Goal: Check status: Check status

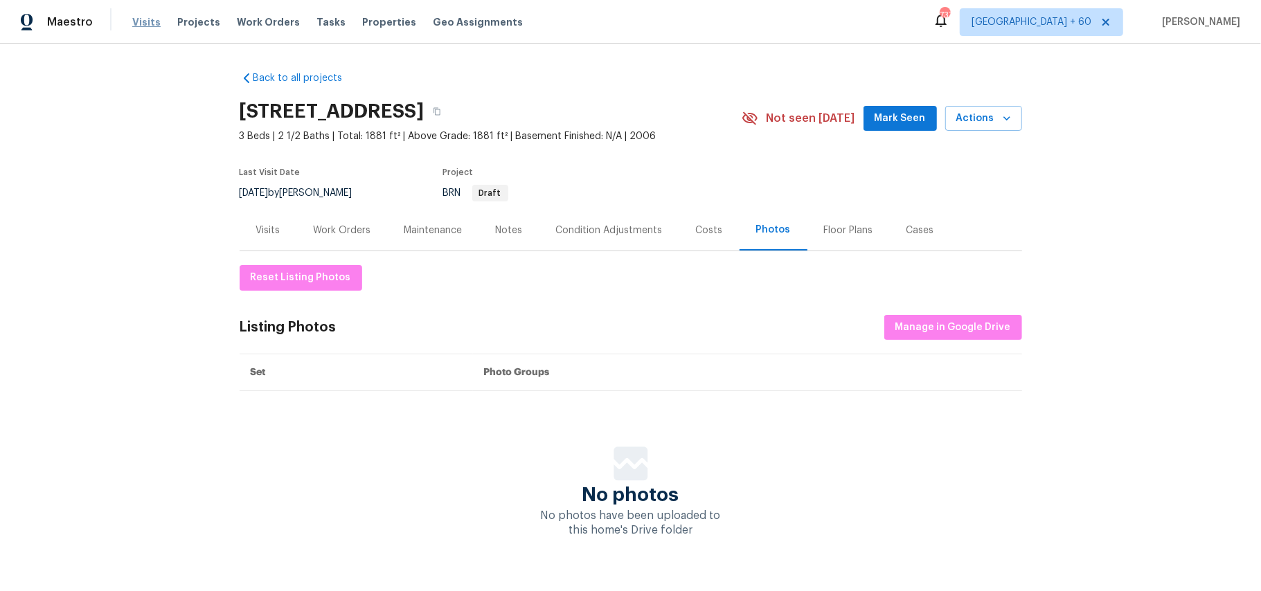
click at [139, 20] on span "Visits" at bounding box center [146, 22] width 28 height 14
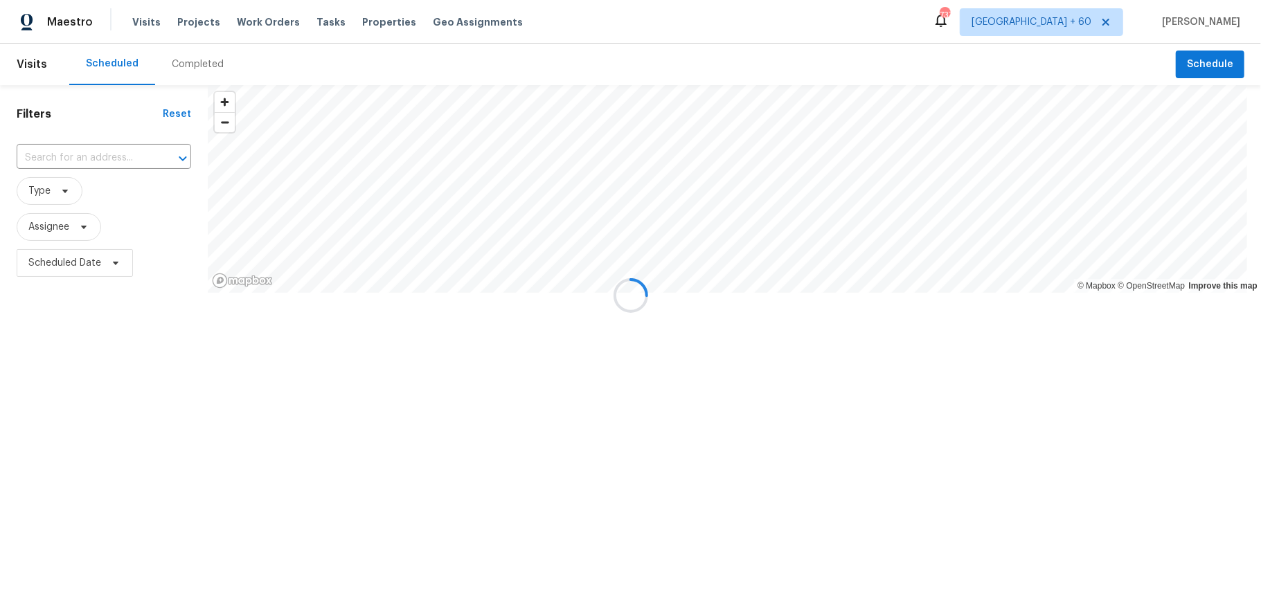
click at [201, 58] on div at bounding box center [630, 295] width 1261 height 591
click at [197, 64] on div "Completed" at bounding box center [198, 64] width 52 height 14
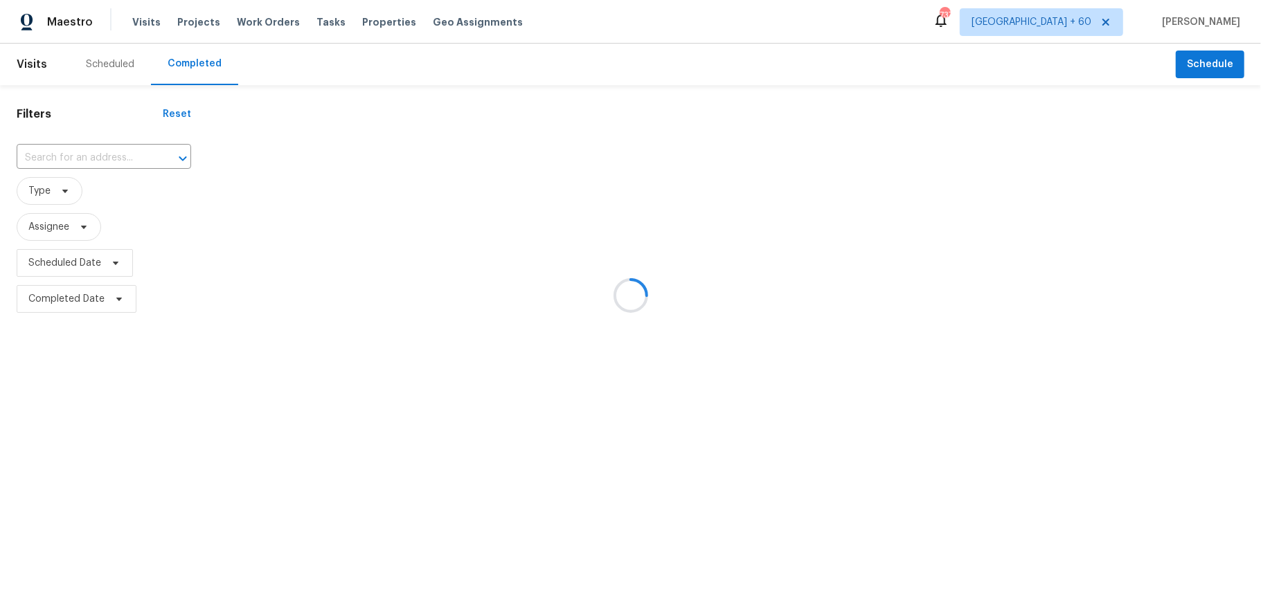
click at [98, 153] on div at bounding box center [630, 295] width 1261 height 591
click at [82, 153] on div at bounding box center [630, 295] width 1261 height 591
click at [42, 159] on div at bounding box center [630, 295] width 1261 height 591
click at [68, 159] on div at bounding box center [630, 295] width 1261 height 591
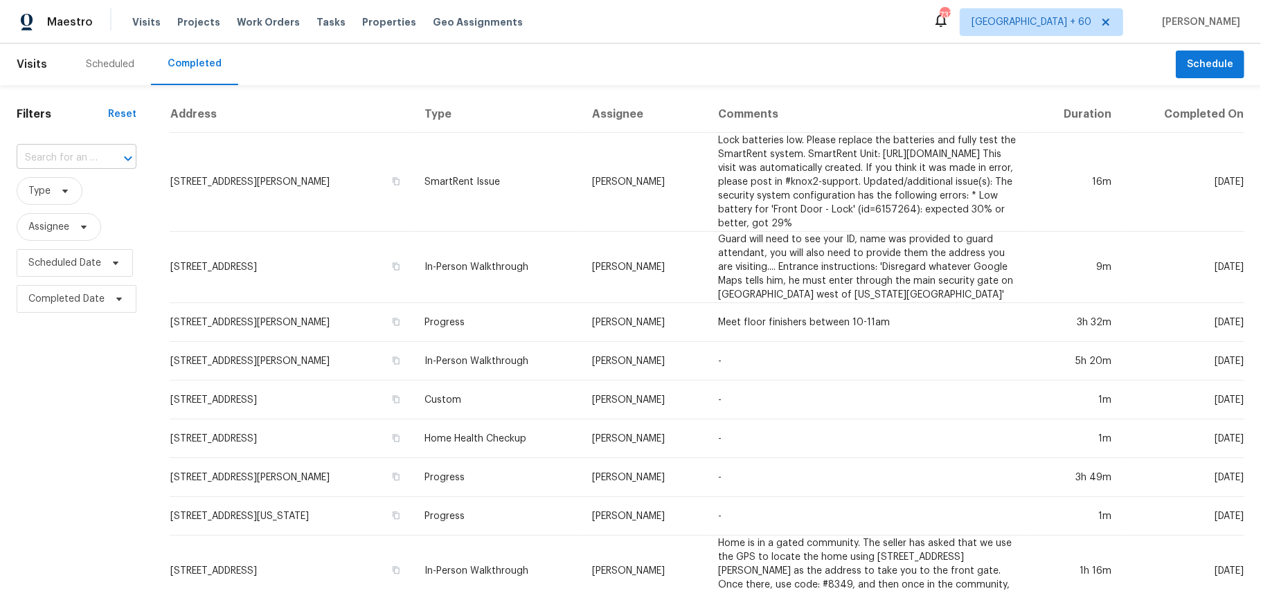
click at [78, 159] on input "text" at bounding box center [57, 158] width 81 height 21
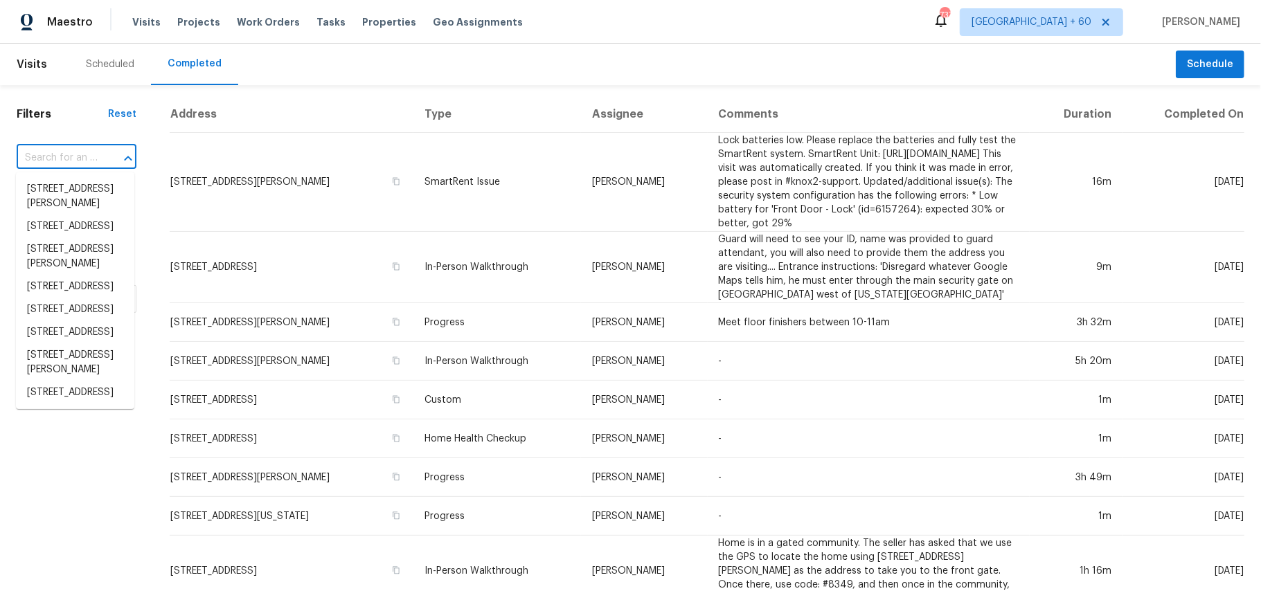
paste input "[STREET_ADDRESS][PERSON_NAME]"
type input "[STREET_ADDRESS][PERSON_NAME]"
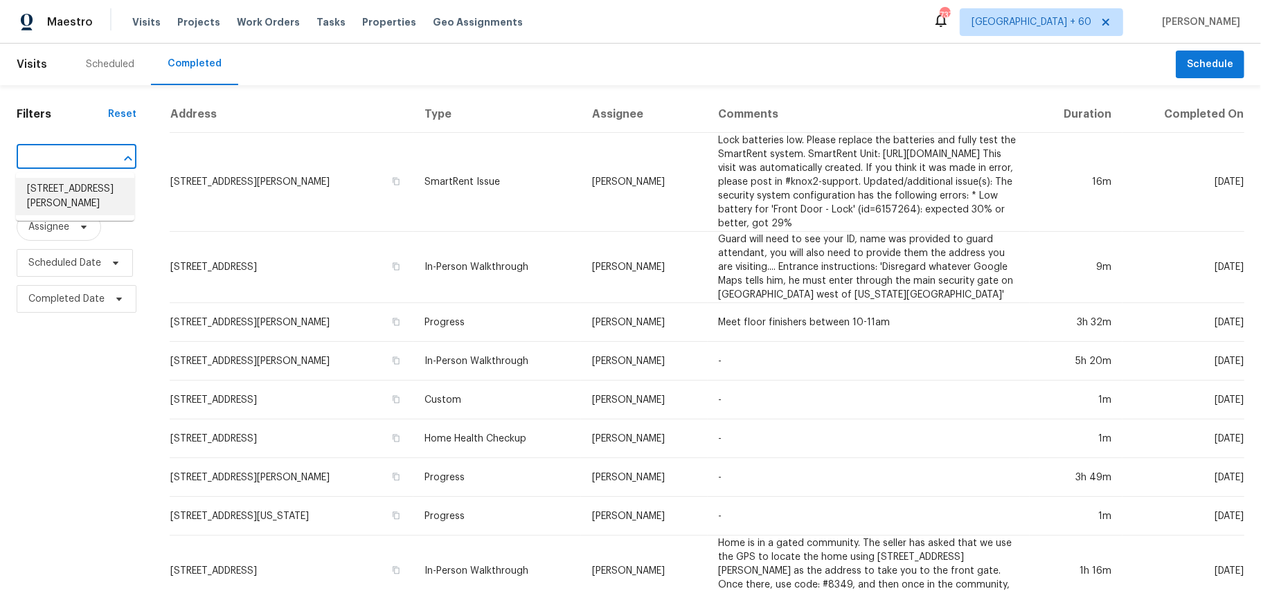
click at [78, 202] on li "[STREET_ADDRESS][PERSON_NAME]" at bounding box center [75, 196] width 118 height 37
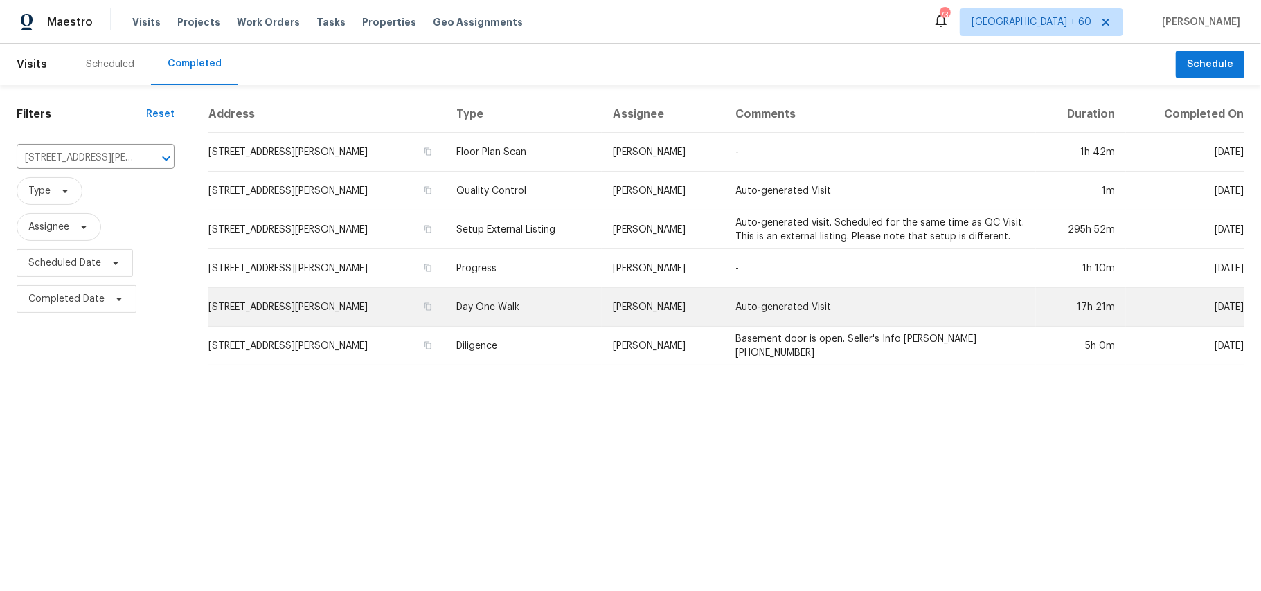
click at [502, 310] on td "Day One Walk" at bounding box center [523, 307] width 157 height 39
